Goal: Task Accomplishment & Management: Complete application form

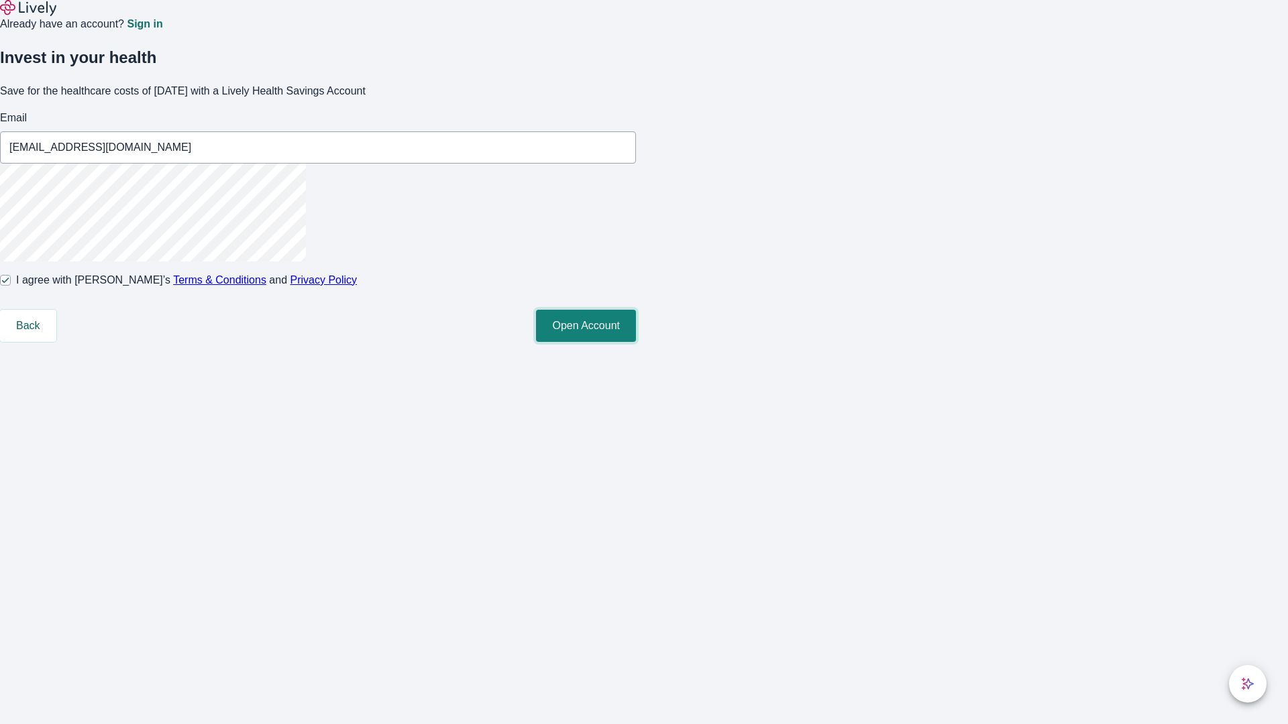
click at [636, 342] on button "Open Account" at bounding box center [586, 326] width 100 height 32
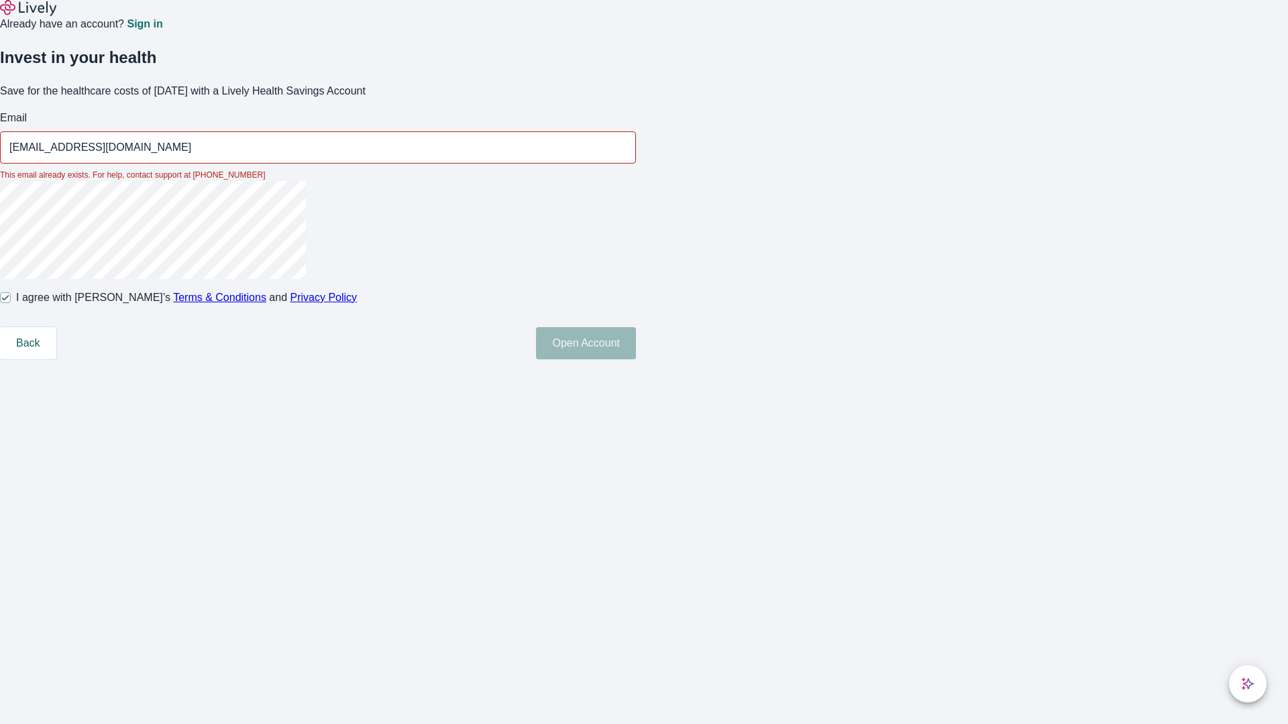
type input "[EMAIL_ADDRESS][DOMAIN_NAME]"
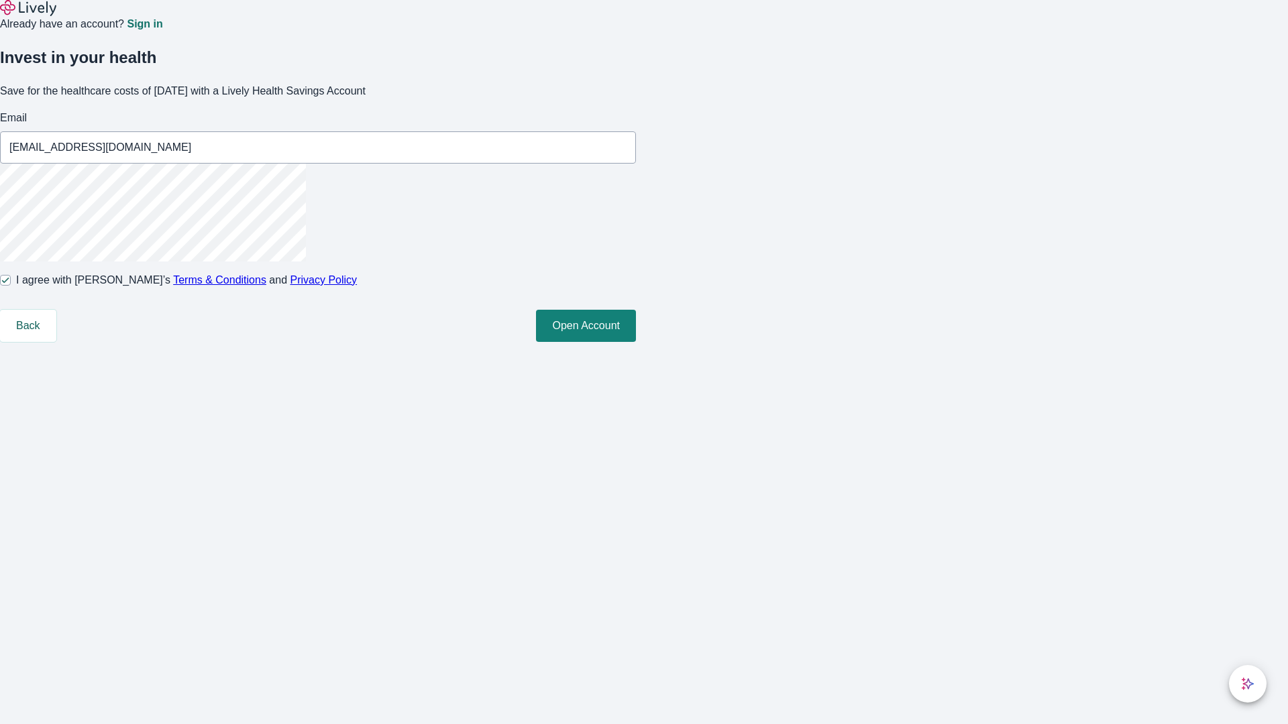
click at [11, 286] on input "I agree with Lively’s Terms & Conditions and Privacy Policy" at bounding box center [5, 280] width 11 height 11
checkbox input "false"
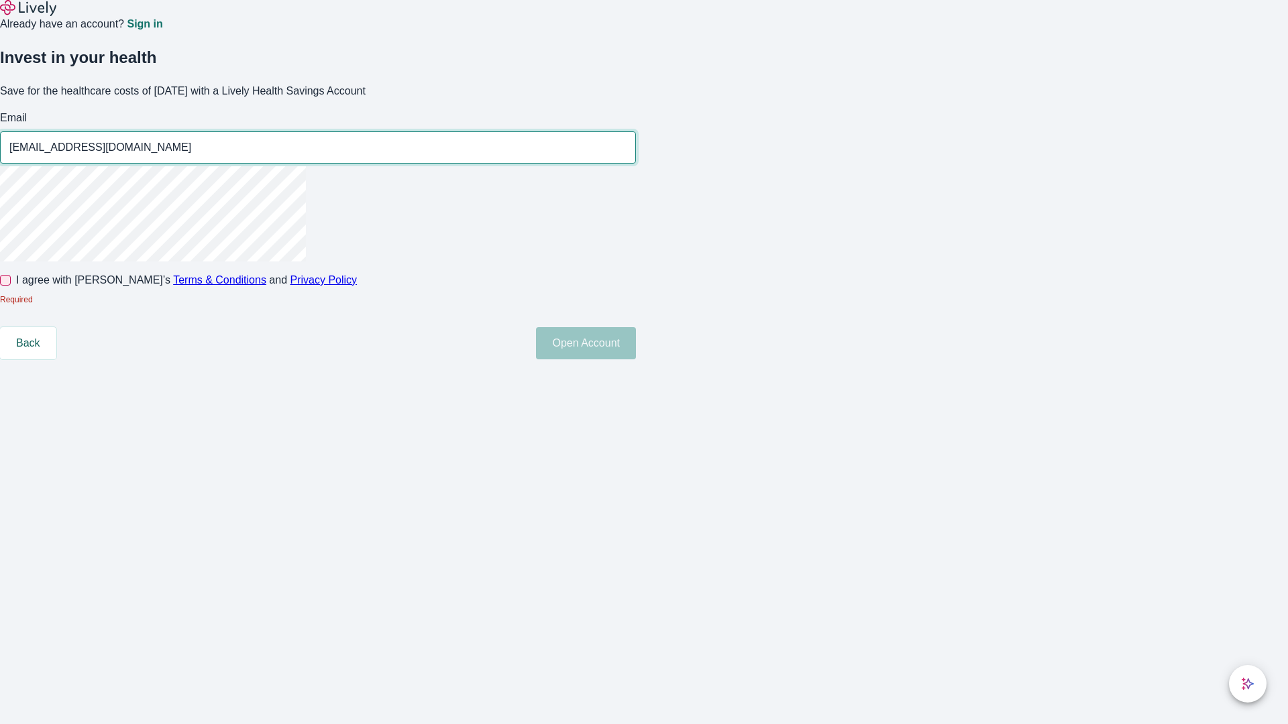
type input "[EMAIL_ADDRESS][DOMAIN_NAME]"
click at [11, 286] on input "I agree with Lively’s Terms & Conditions and Privacy Policy" at bounding box center [5, 280] width 11 height 11
checkbox input "true"
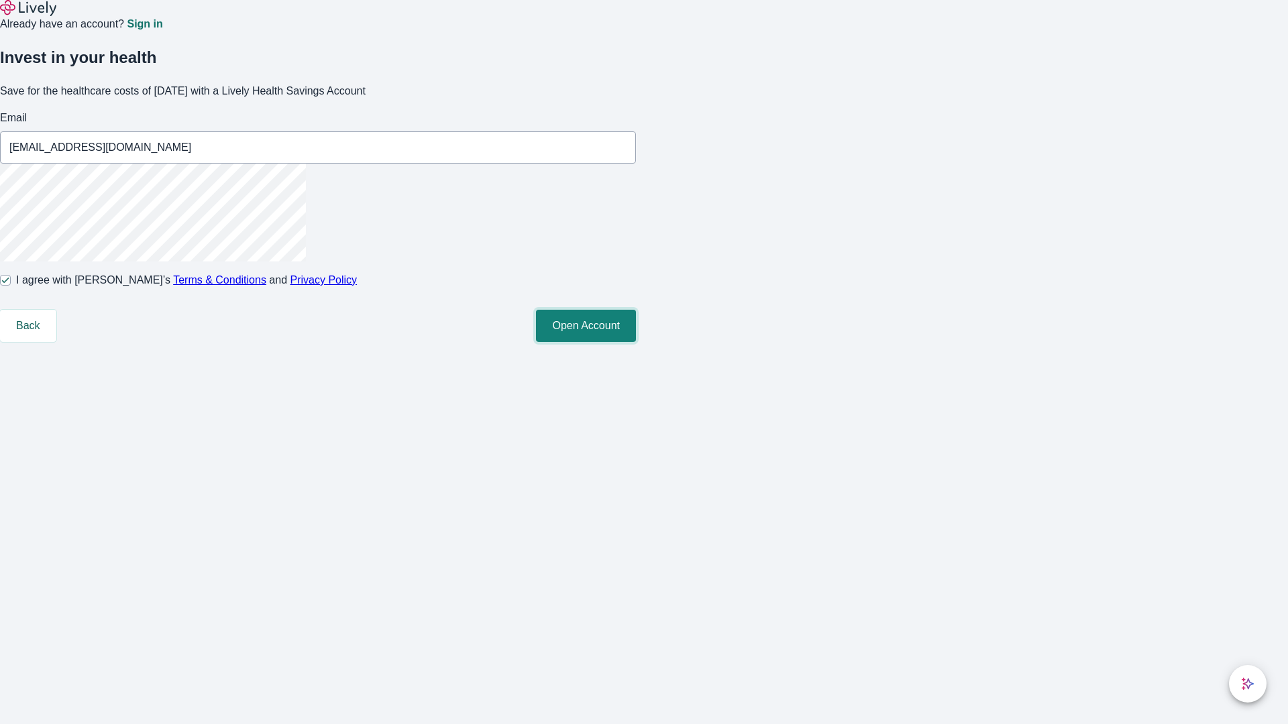
click at [636, 342] on button "Open Account" at bounding box center [586, 326] width 100 height 32
